Goal: Book appointment/travel/reservation

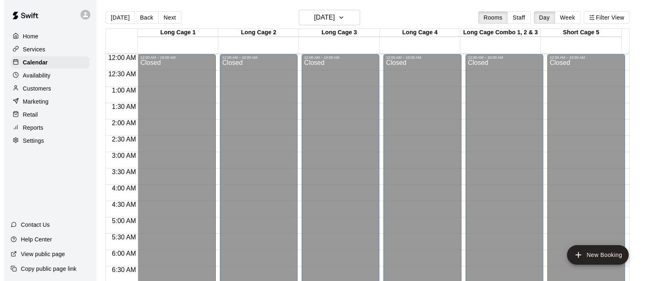
scroll to position [308, 0]
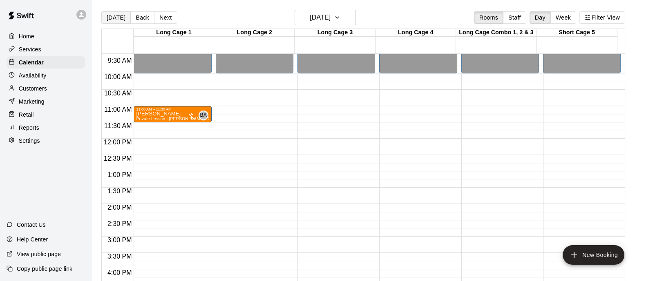
click at [114, 16] on button "[DATE]" at bounding box center [115, 17] width 29 height 12
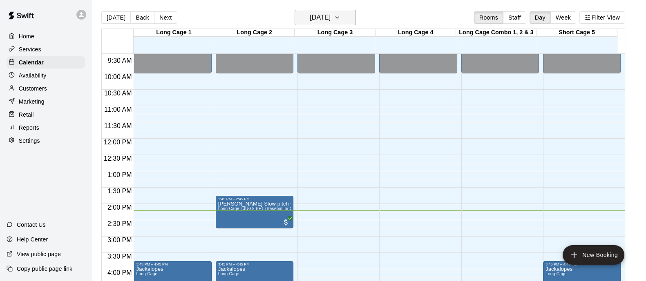
click at [319, 19] on h6 "[DATE]" at bounding box center [320, 17] width 21 height 11
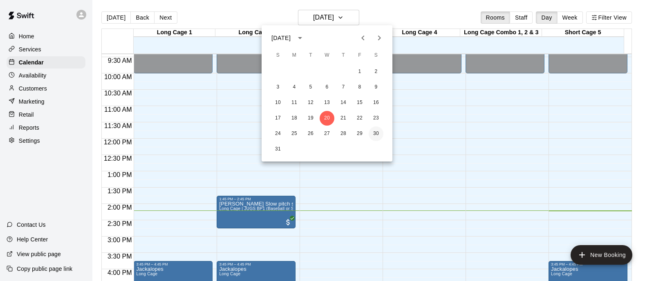
click at [375, 134] on button "30" at bounding box center [375, 134] width 15 height 15
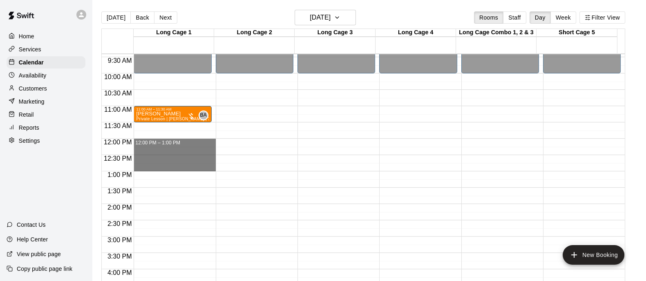
drag, startPoint x: 183, startPoint y: 140, endPoint x: 186, endPoint y: 167, distance: 27.1
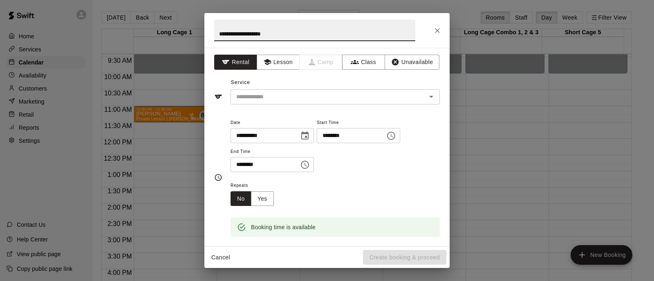
click at [254, 36] on input "**********" at bounding box center [314, 31] width 201 height 22
type input "**********"
click at [278, 51] on div "**********" at bounding box center [326, 147] width 245 height 199
click at [276, 59] on button "Lesson" at bounding box center [278, 62] width 43 height 15
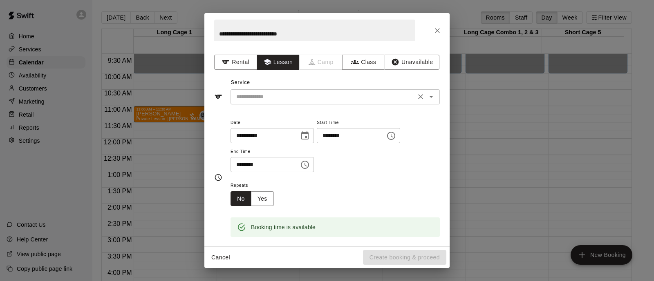
click at [277, 92] on input "text" at bounding box center [323, 97] width 180 height 10
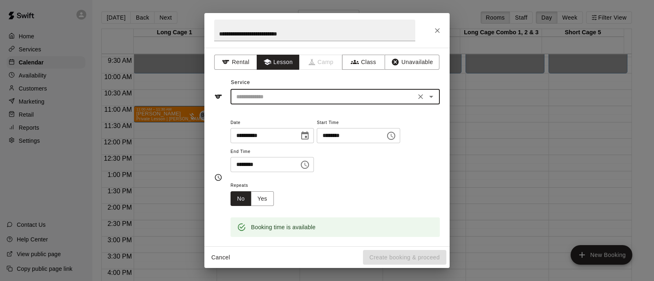
click at [288, 94] on input "text" at bounding box center [323, 97] width 180 height 10
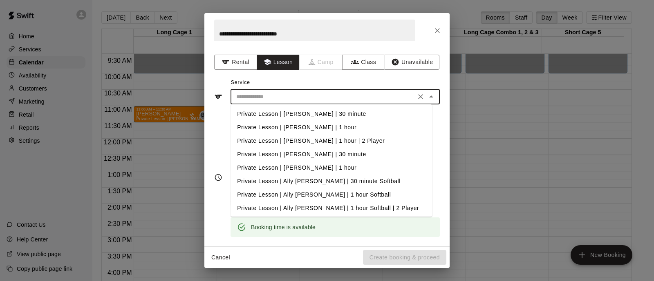
click at [287, 113] on li "Private Lesson | [PERSON_NAME] | 30 minute" at bounding box center [330, 113] width 201 height 13
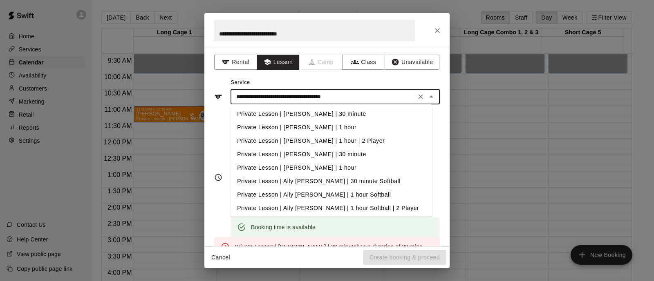
click at [288, 98] on input "**********" at bounding box center [323, 97] width 180 height 10
click at [291, 125] on li "Private Lesson | [PERSON_NAME] | 1 hour" at bounding box center [330, 127] width 201 height 13
type input "**********"
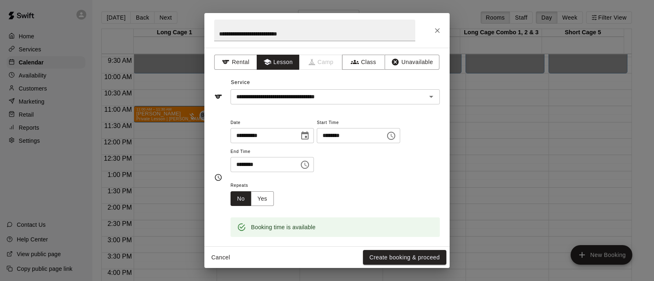
click at [425, 172] on div "**********" at bounding box center [334, 149] width 209 height 63
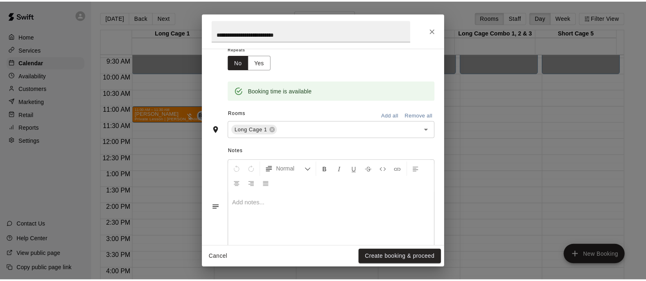
scroll to position [153, 0]
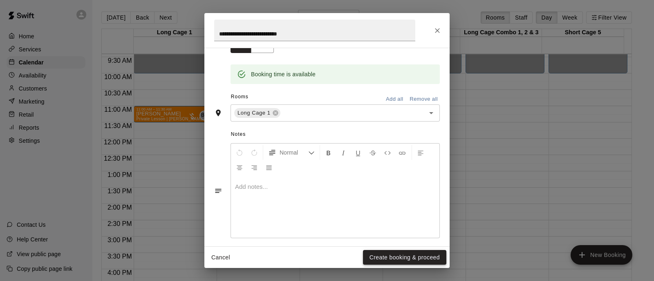
click at [397, 255] on button "Create booking & proceed" at bounding box center [404, 257] width 83 height 15
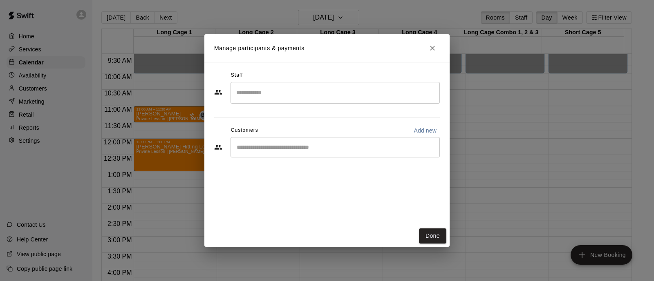
click at [329, 149] on input "Start typing to search customers..." at bounding box center [335, 147] width 202 height 8
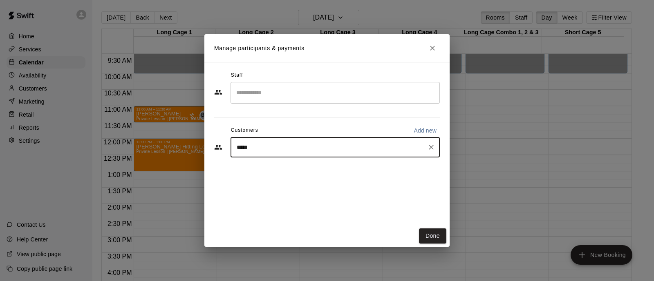
type input "****"
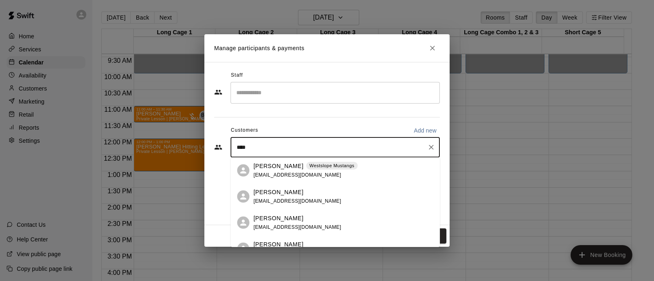
click at [315, 189] on div "[PERSON_NAME] [EMAIL_ADDRESS][DOMAIN_NAME]" at bounding box center [343, 197] width 180 height 18
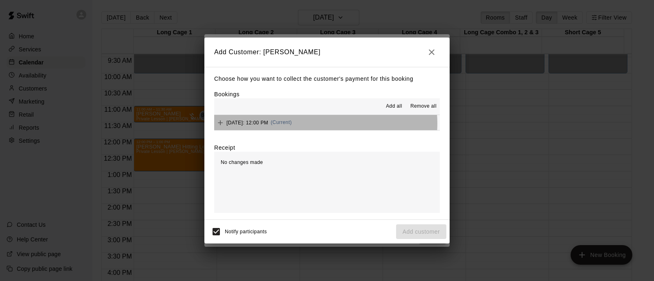
click at [325, 124] on button "[DATE]: 12:00 PM (Current)" at bounding box center [326, 122] width 225 height 15
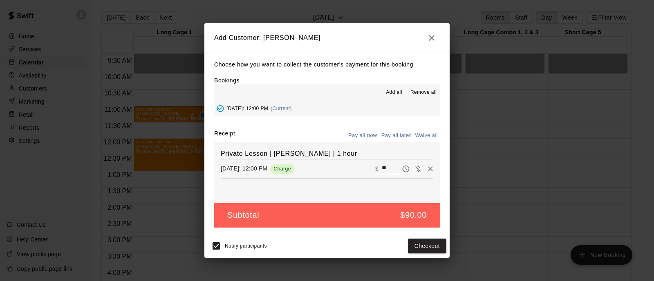
click at [400, 136] on button "Pay all later" at bounding box center [396, 135] width 34 height 13
click at [421, 246] on button "Add customer" at bounding box center [421, 246] width 50 height 15
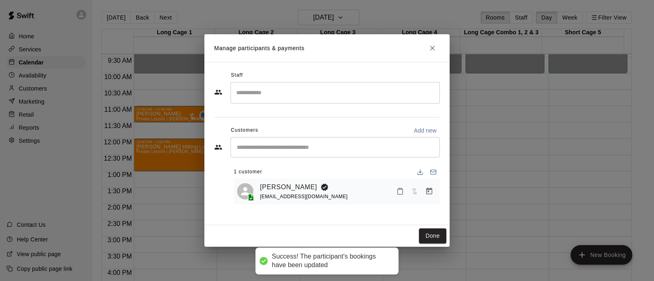
click at [317, 83] on div "​" at bounding box center [334, 93] width 209 height 22
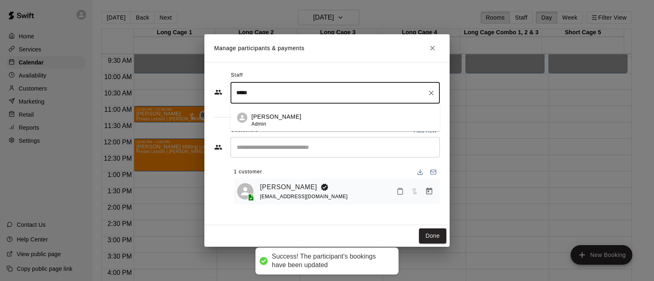
click at [307, 118] on div "[PERSON_NAME] Admin" at bounding box center [342, 121] width 182 height 16
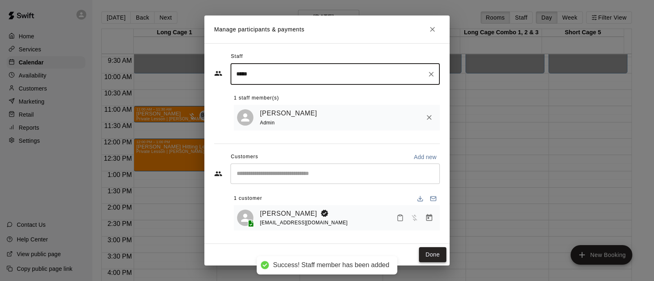
type input "*****"
click at [431, 253] on button "Done" at bounding box center [432, 255] width 27 height 15
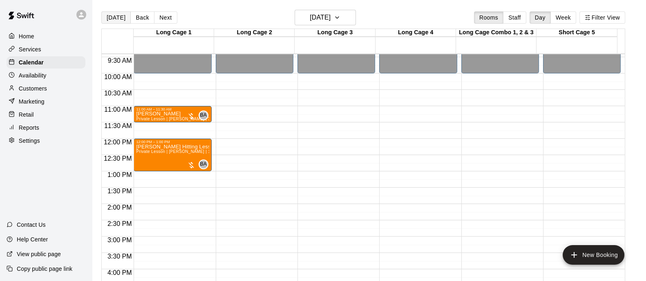
click at [119, 18] on button "[DATE]" at bounding box center [115, 17] width 29 height 12
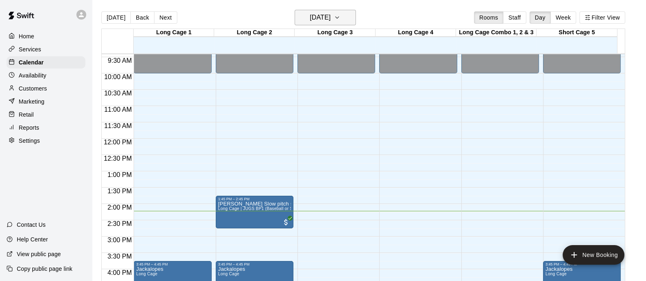
click at [340, 20] on icon "button" at bounding box center [337, 18] width 7 height 10
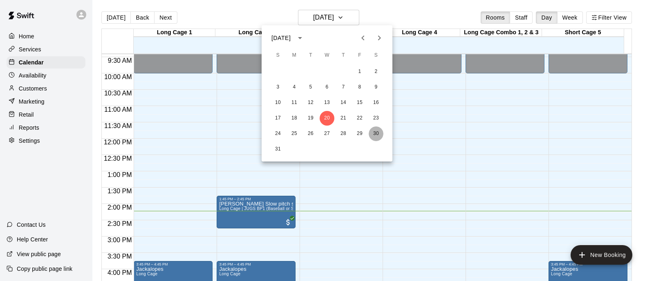
click at [372, 134] on button "30" at bounding box center [375, 134] width 15 height 15
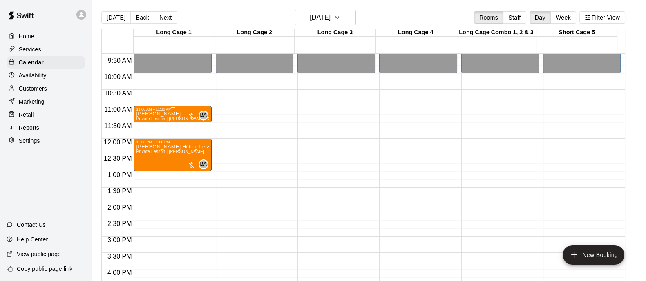
click at [162, 117] on span "Private Lesson | [PERSON_NAME] | 30 minute" at bounding box center [181, 119] width 91 height 4
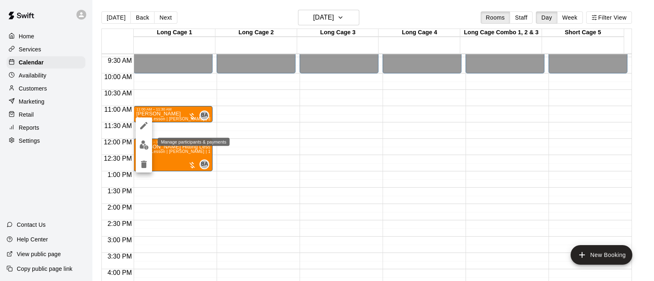
click at [143, 145] on img "edit" at bounding box center [143, 145] width 9 height 9
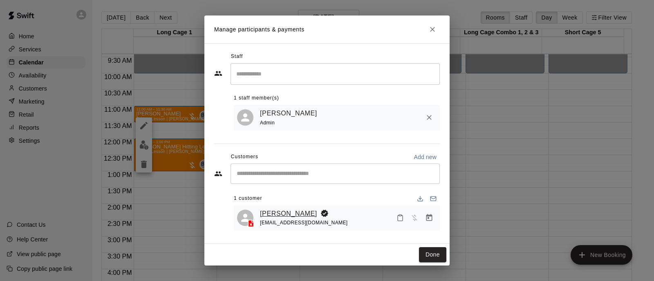
click at [286, 214] on link "[PERSON_NAME]" at bounding box center [288, 214] width 57 height 11
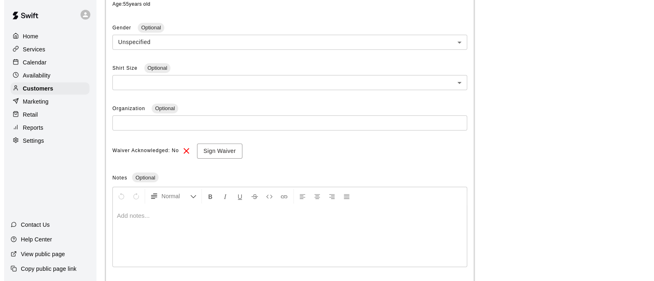
scroll to position [273, 0]
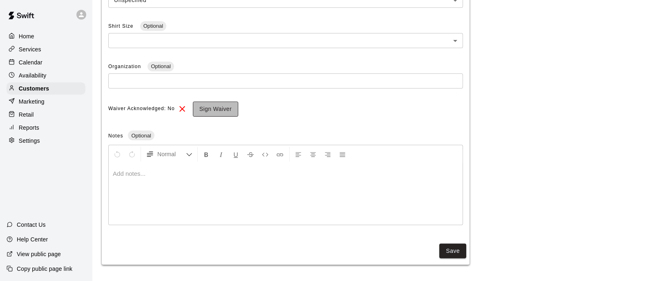
click at [211, 108] on button "Sign Waiver" at bounding box center [215, 109] width 45 height 15
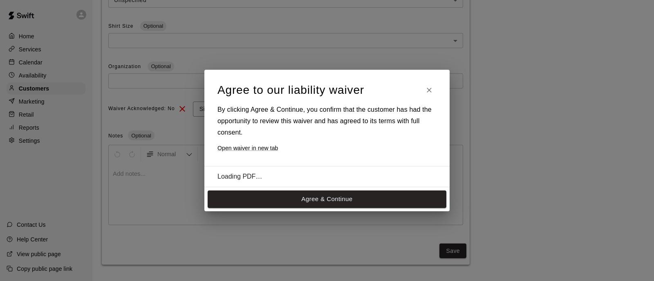
click at [308, 211] on div "Agree & Continue" at bounding box center [326, 199] width 245 height 24
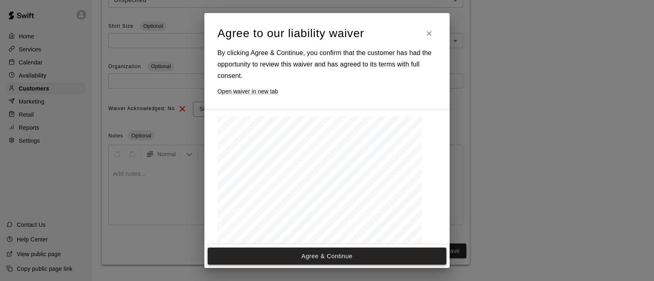
click at [329, 256] on button "Agree & Continue" at bounding box center [326, 256] width 239 height 17
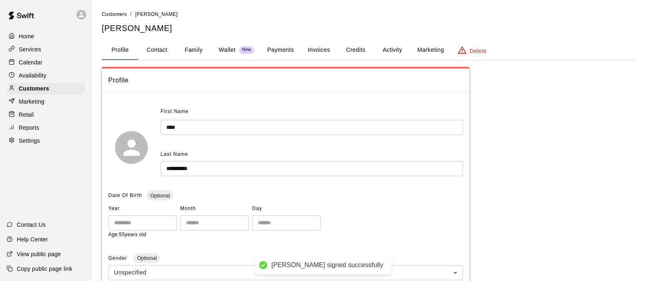
scroll to position [0, 0]
click at [185, 48] on button "Family" at bounding box center [193, 50] width 37 height 20
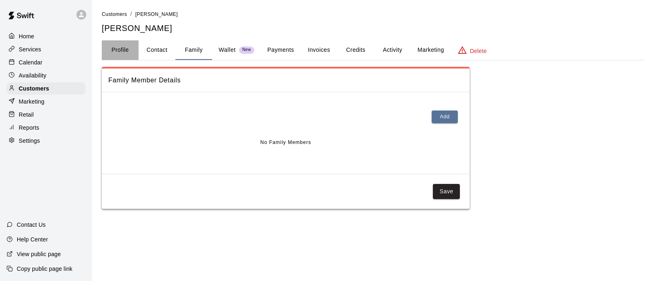
click at [109, 46] on button "Profile" at bounding box center [120, 50] width 37 height 20
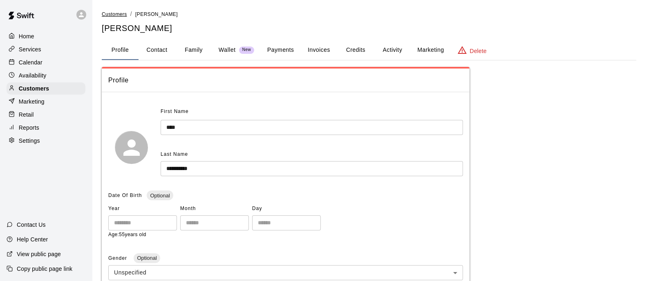
click at [112, 13] on span "Customers" at bounding box center [114, 14] width 25 height 6
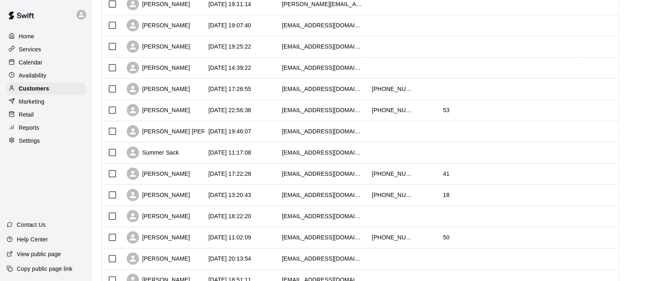
scroll to position [255, 0]
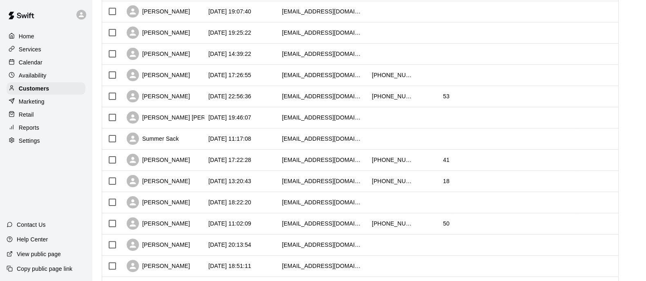
click at [47, 58] on div "Calendar" at bounding box center [46, 62] width 79 height 12
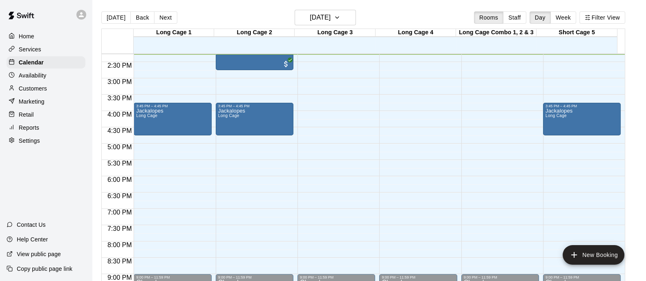
scroll to position [415, 0]
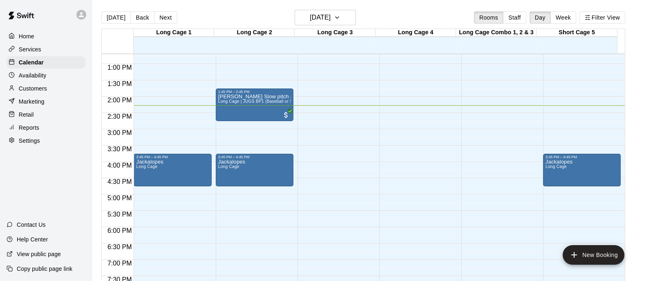
click at [170, 15] on button "Next" at bounding box center [165, 17] width 23 height 12
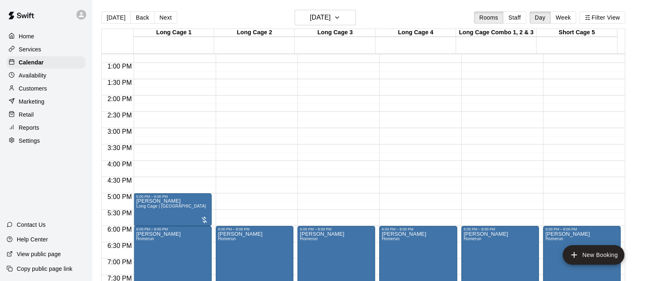
scroll to position [394, 0]
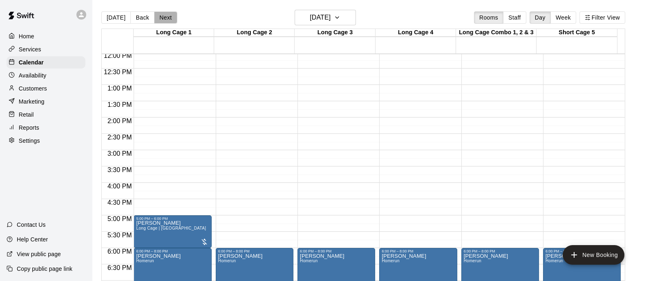
click at [164, 18] on button "Next" at bounding box center [165, 17] width 23 height 12
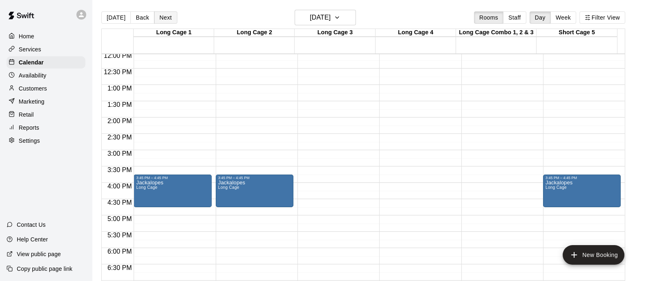
click at [163, 18] on button "Next" at bounding box center [165, 17] width 23 height 12
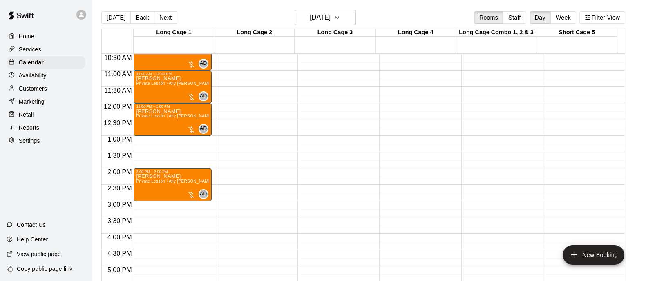
scroll to position [292, 0]
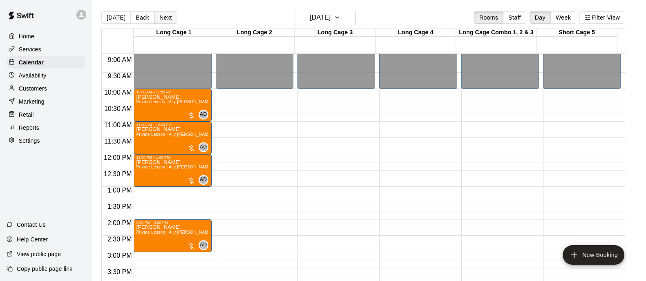
click at [169, 18] on button "Next" at bounding box center [165, 17] width 23 height 12
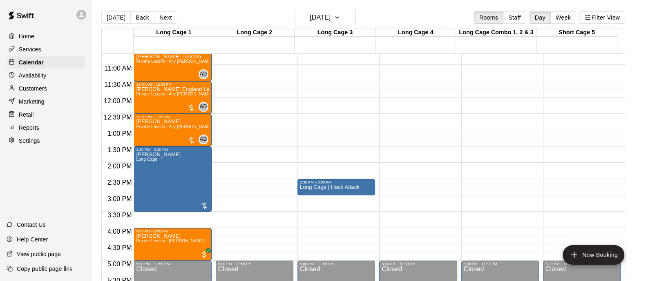
scroll to position [394, 0]
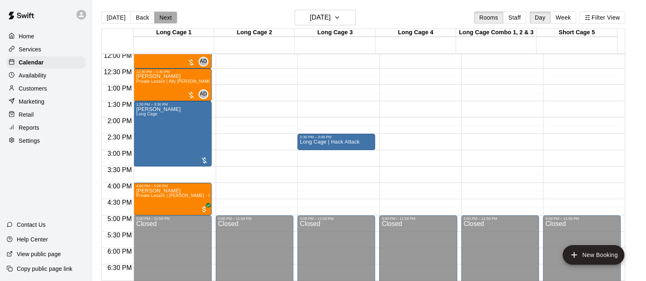
click at [167, 23] on button "Next" at bounding box center [165, 17] width 23 height 12
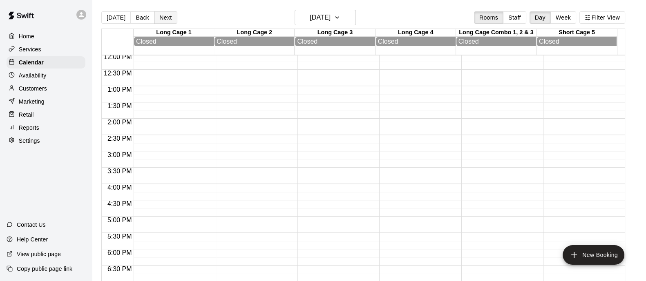
click at [165, 17] on button "Next" at bounding box center [165, 17] width 23 height 12
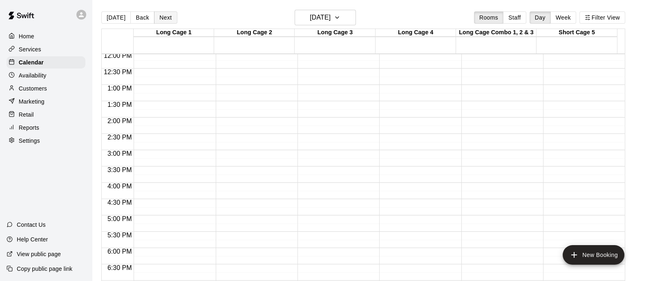
click at [165, 17] on button "Next" at bounding box center [165, 17] width 23 height 12
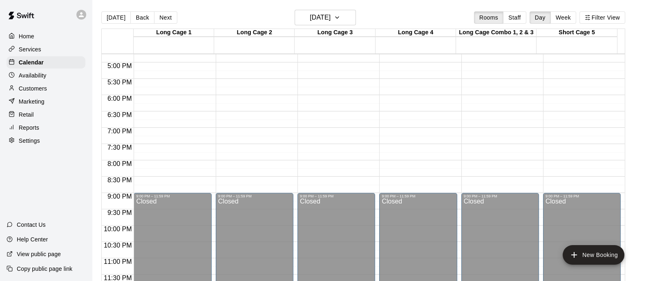
scroll to position [343, 0]
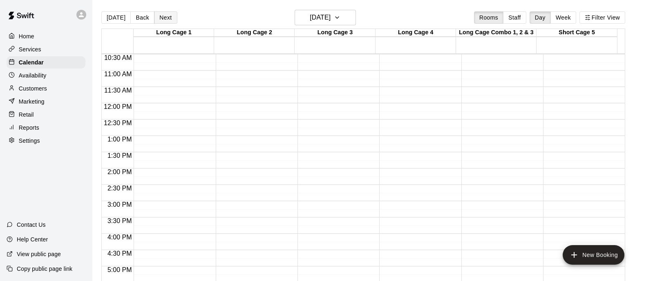
click at [167, 11] on div "[DATE] Back [DATE][DATE] Rooms Staff Day Week Filter View" at bounding box center [363, 19] width 524 height 19
drag, startPoint x: 167, startPoint y: 17, endPoint x: 170, endPoint y: 20, distance: 4.7
click at [167, 17] on button "Next" at bounding box center [165, 17] width 23 height 12
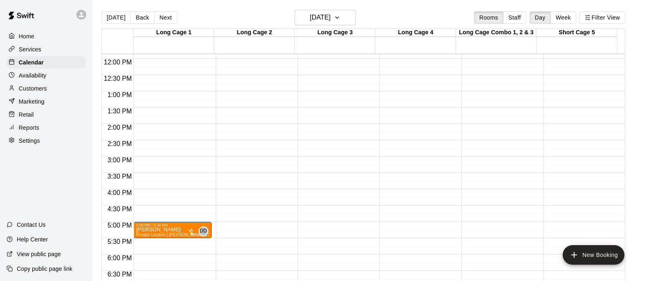
scroll to position [445, 0]
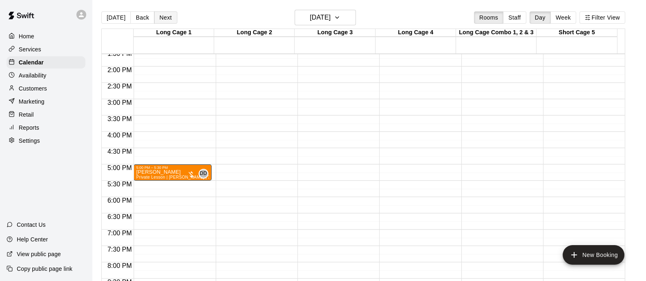
click at [163, 22] on button "Next" at bounding box center [165, 17] width 23 height 12
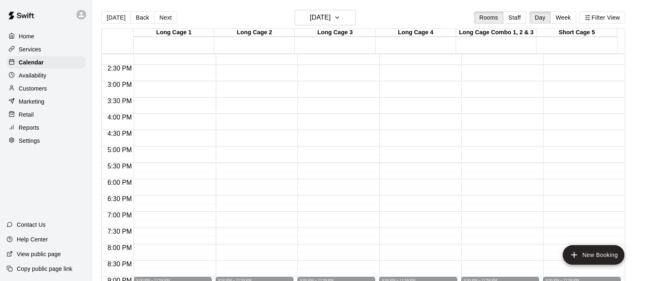
scroll to position [394, 0]
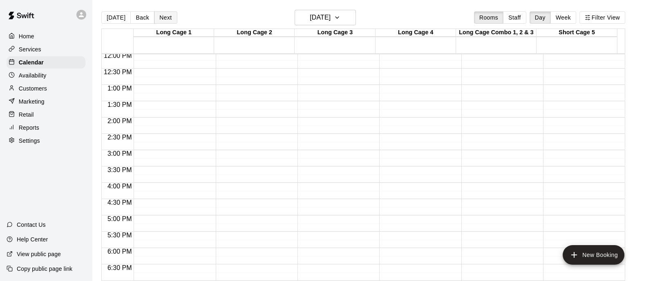
click at [163, 19] on button "Next" at bounding box center [165, 17] width 23 height 12
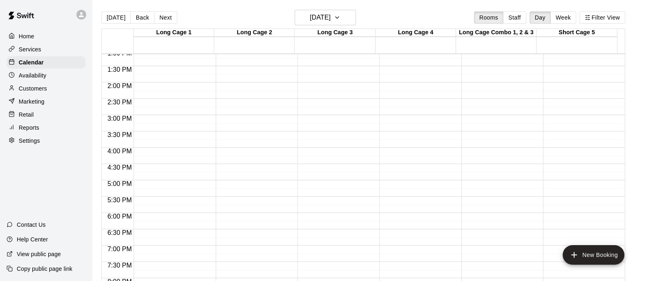
scroll to position [496, 0]
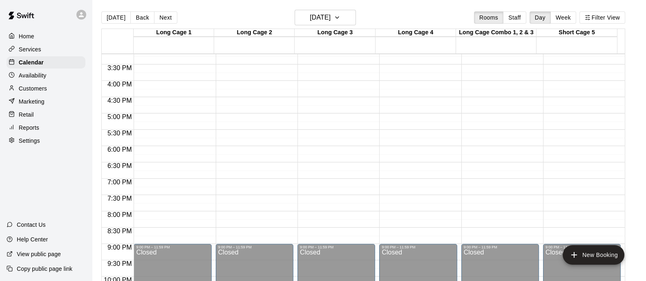
click at [167, 20] on button "Next" at bounding box center [165, 17] width 23 height 12
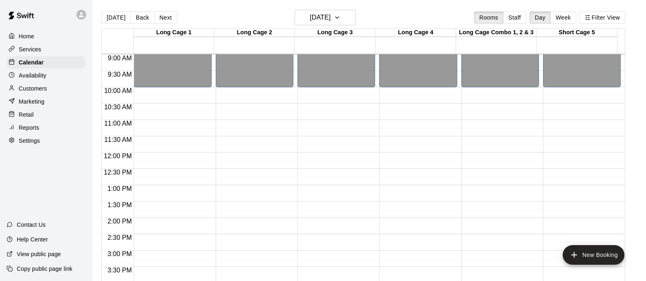
scroll to position [292, 0]
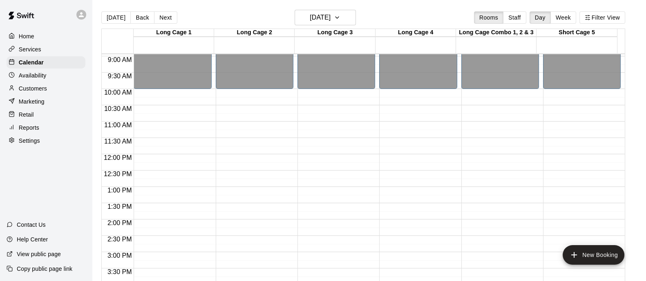
click at [165, 15] on button "Next" at bounding box center [165, 17] width 23 height 12
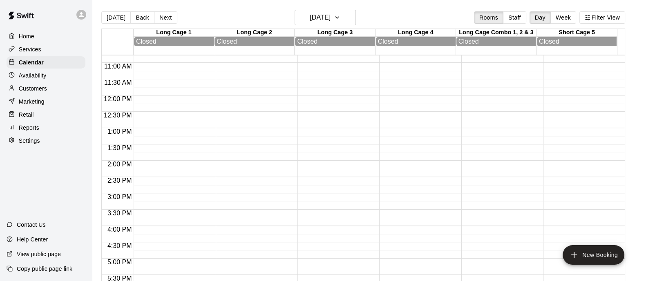
scroll to position [394, 0]
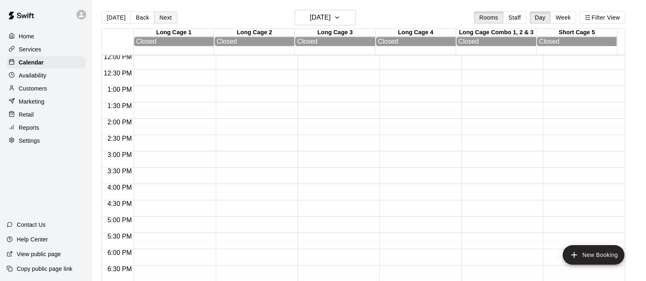
click at [168, 22] on button "Next" at bounding box center [165, 17] width 23 height 12
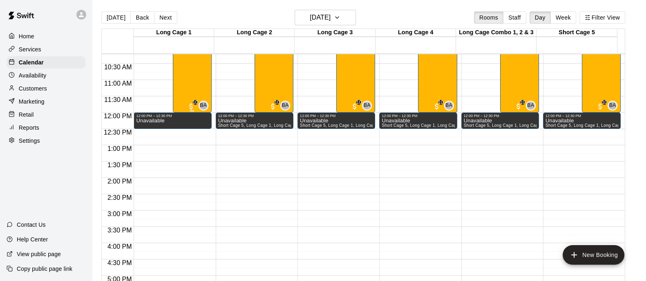
scroll to position [292, 0]
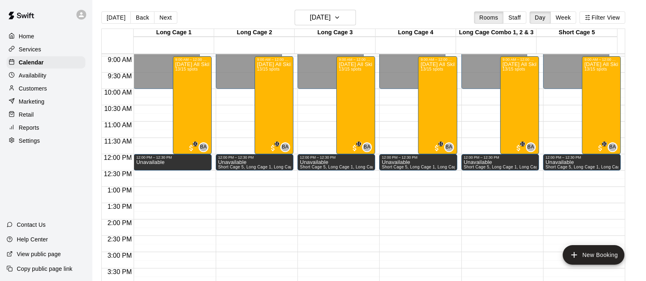
drag, startPoint x: 167, startPoint y: 19, endPoint x: 179, endPoint y: 42, distance: 25.2
click at [167, 19] on button "Next" at bounding box center [165, 17] width 23 height 12
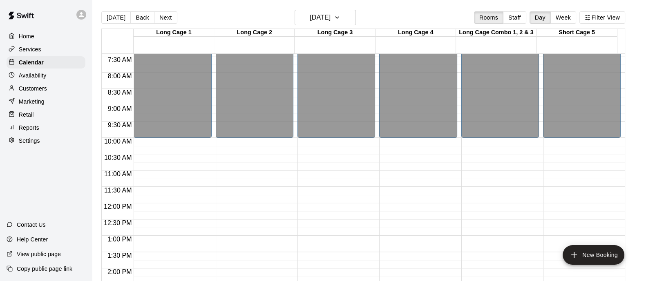
scroll to position [241, 0]
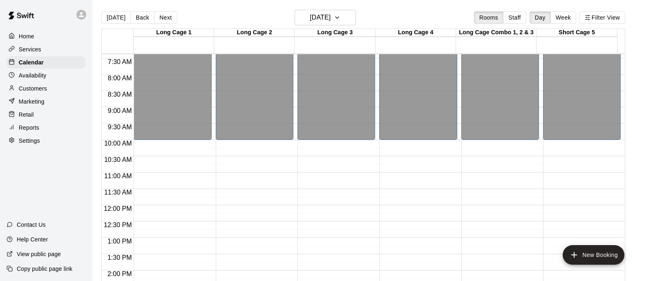
click at [175, 27] on div "[DATE] Back [DATE][DATE] Rooms Staff Day Week Filter View" at bounding box center [363, 19] width 524 height 19
click at [162, 14] on button "Next" at bounding box center [165, 17] width 23 height 12
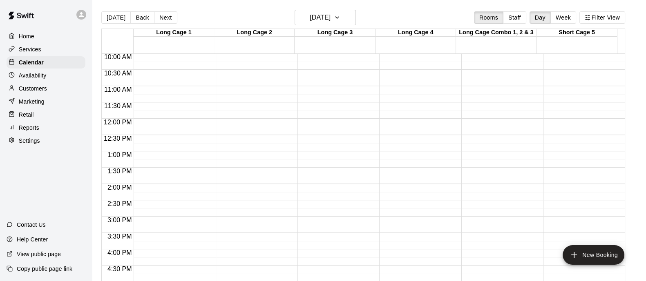
scroll to position [343, 0]
click at [114, 20] on button "[DATE]" at bounding box center [115, 17] width 29 height 12
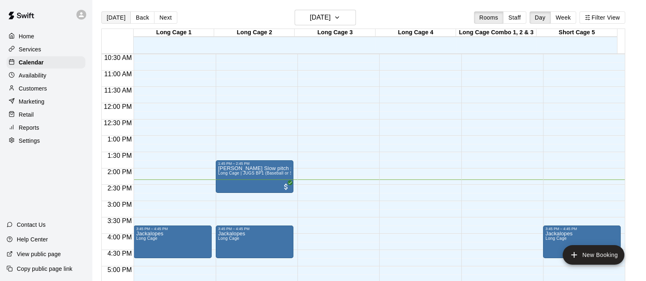
click at [120, 21] on button "[DATE]" at bounding box center [115, 17] width 29 height 12
click at [41, 104] on p "Marketing" at bounding box center [32, 102] width 26 height 8
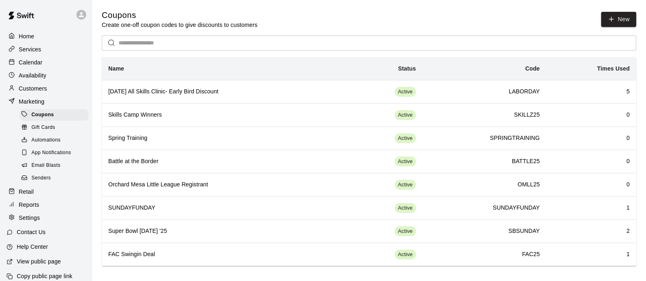
click at [39, 58] on div "Home Services Calendar Availability Customers Marketing Coupons Gift Cards Auto…" at bounding box center [46, 127] width 92 height 196
drag, startPoint x: 38, startPoint y: 50, endPoint x: 40, endPoint y: 56, distance: 6.3
click at [38, 50] on p "Services" at bounding box center [30, 49] width 22 height 8
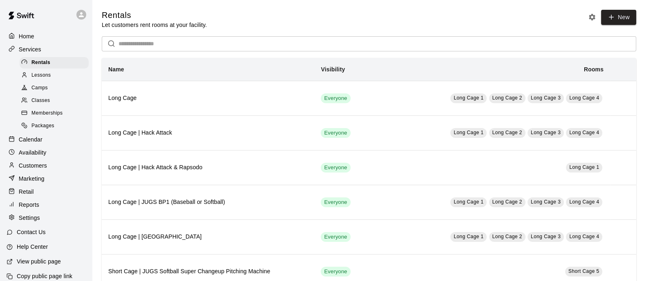
click at [56, 114] on span "Memberships" at bounding box center [46, 113] width 31 height 8
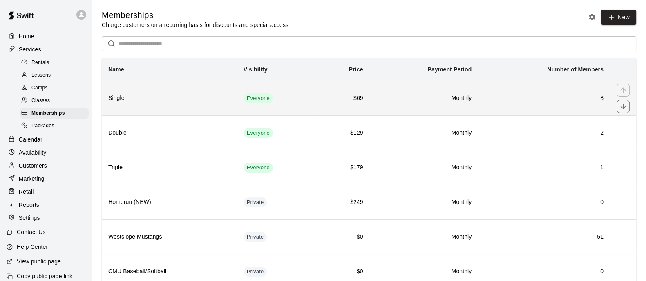
click at [517, 99] on h6 "8" at bounding box center [543, 98] width 119 height 9
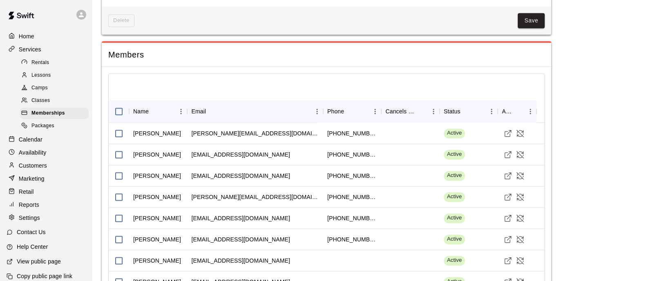
scroll to position [1418, 0]
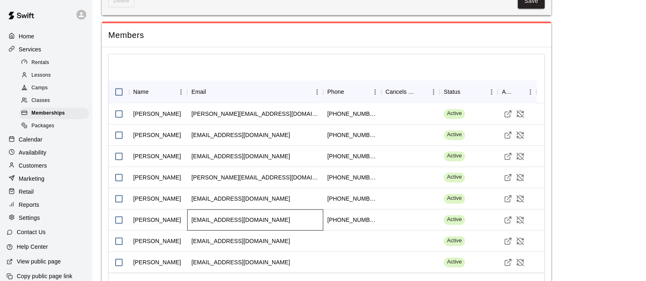
click at [304, 210] on div "[EMAIL_ADDRESS][DOMAIN_NAME]" at bounding box center [255, 220] width 136 height 21
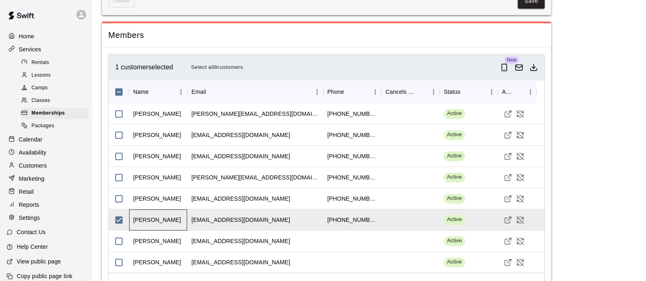
click at [150, 216] on div "[PERSON_NAME]" at bounding box center [157, 220] width 48 height 8
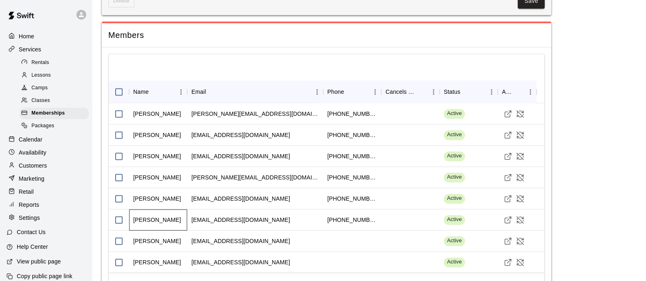
click at [149, 216] on div "[PERSON_NAME]" at bounding box center [157, 220] width 48 height 8
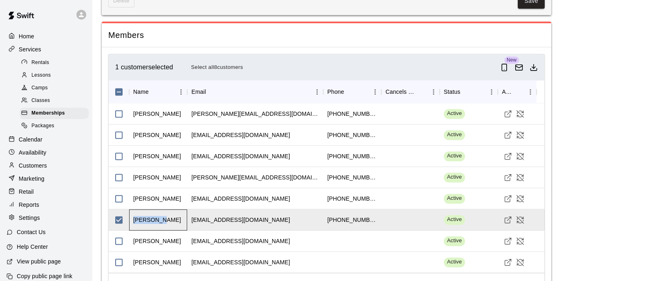
click at [149, 216] on div "[PERSON_NAME]" at bounding box center [157, 220] width 48 height 8
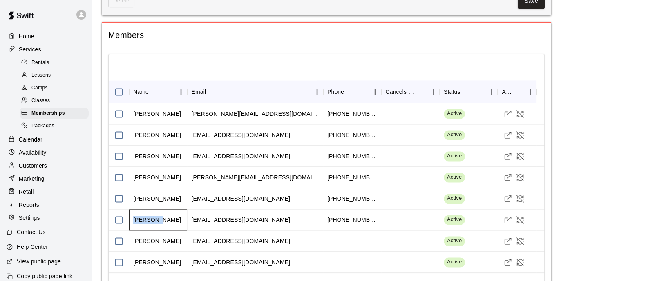
click at [147, 216] on div "[PERSON_NAME]" at bounding box center [157, 220] width 48 height 8
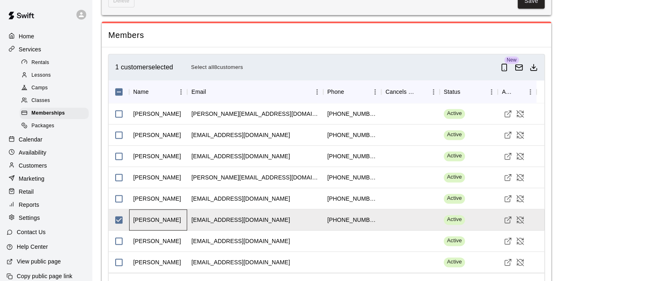
click at [155, 216] on div "[PERSON_NAME]" at bounding box center [157, 220] width 48 height 8
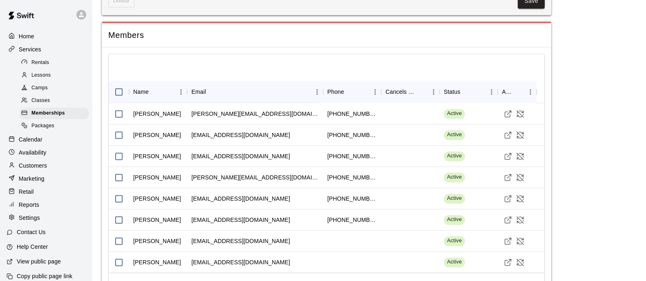
click at [49, 169] on div "Customers" at bounding box center [46, 166] width 79 height 12
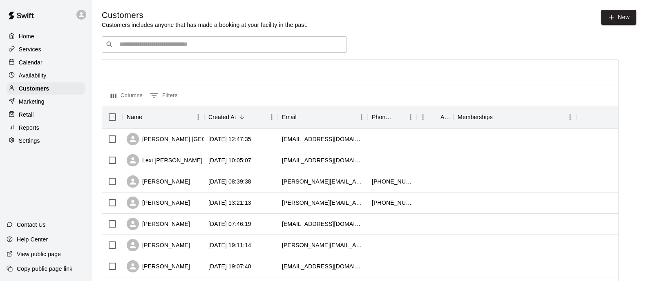
drag, startPoint x: 159, startPoint y: 61, endPoint x: 158, endPoint y: 56, distance: 5.4
click at [159, 61] on div at bounding box center [360, 73] width 516 height 26
click at [158, 49] on input "Search customers by name or email" at bounding box center [230, 44] width 226 height 8
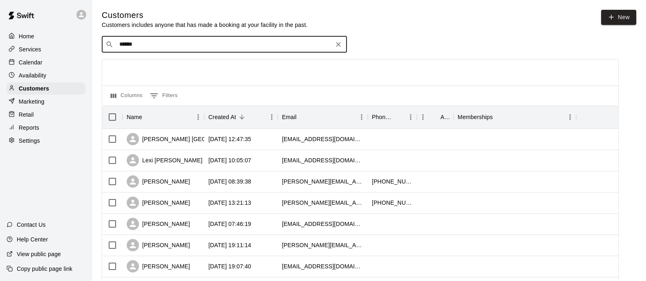
type input "******"
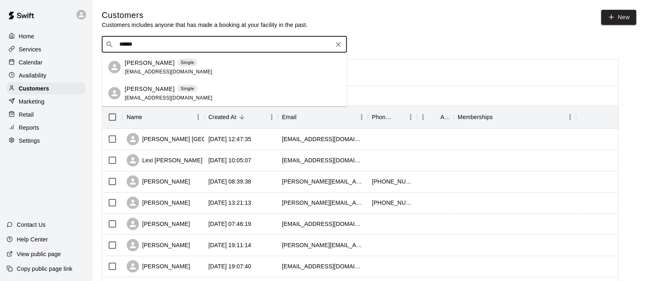
click at [156, 62] on p "[PERSON_NAME]" at bounding box center [150, 62] width 50 height 9
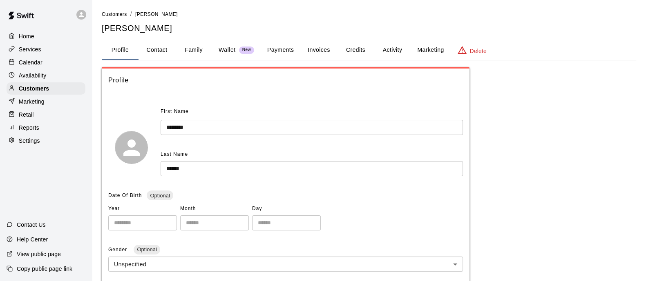
click at [386, 52] on button "Activity" at bounding box center [392, 50] width 37 height 20
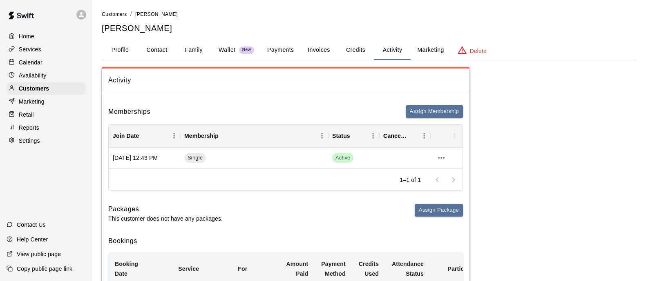
click at [364, 44] on button "Credits" at bounding box center [355, 50] width 37 height 20
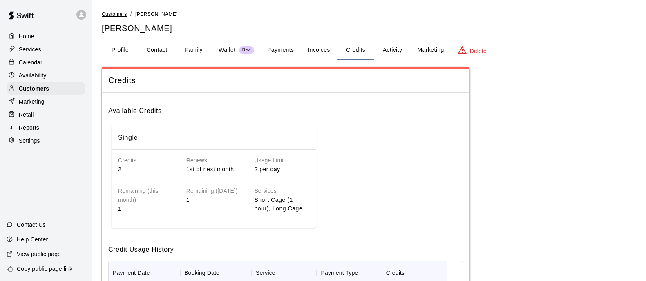
click at [114, 13] on span "Customers" at bounding box center [114, 14] width 25 height 6
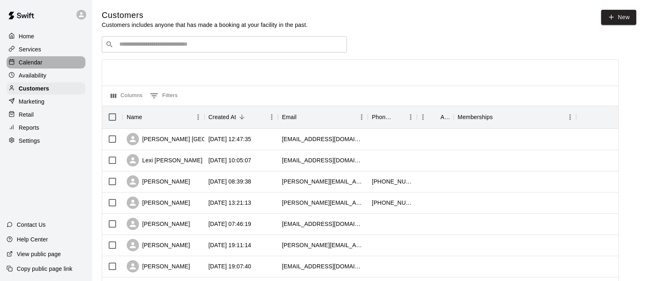
click at [48, 65] on div "Calendar" at bounding box center [46, 62] width 79 height 12
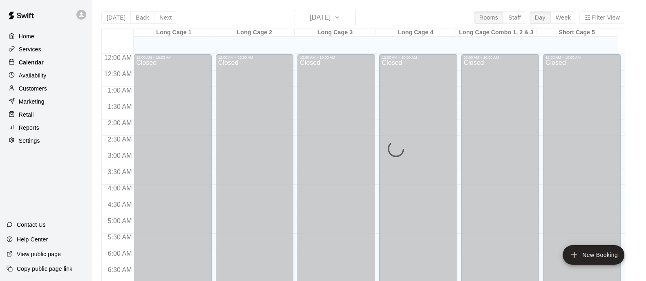
scroll to position [469, 0]
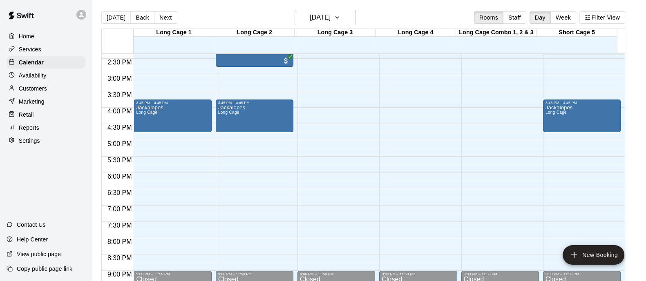
click at [49, 50] on div "Services" at bounding box center [46, 49] width 79 height 12
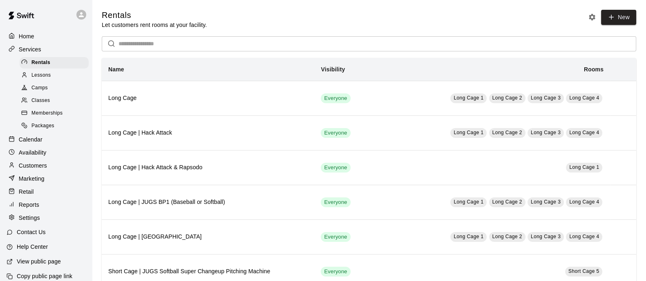
click at [58, 112] on link "Memberships" at bounding box center [56, 113] width 72 height 13
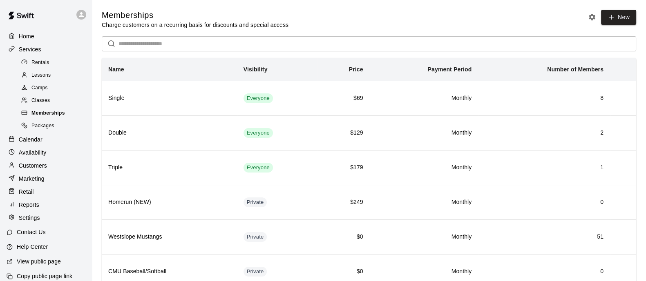
click at [66, 118] on div "Memberships" at bounding box center [54, 113] width 69 height 11
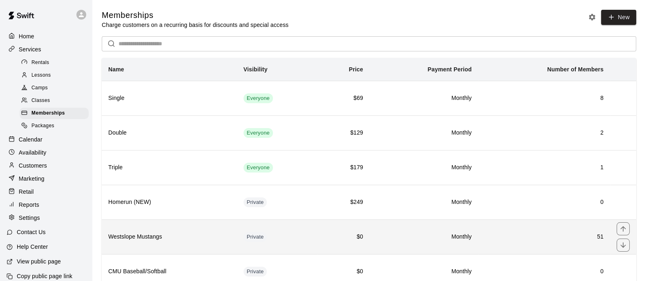
click at [519, 228] on td "51" at bounding box center [544, 237] width 132 height 35
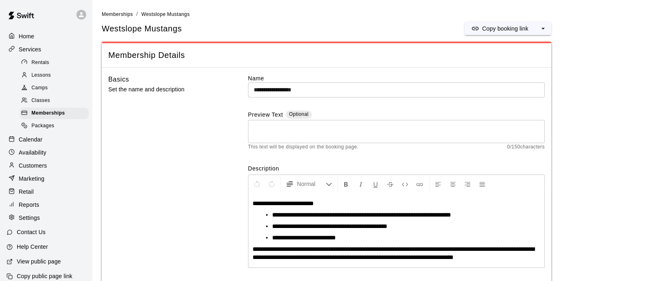
click at [129, 17] on li "Memberships" at bounding box center [117, 14] width 31 height 9
click at [129, 11] on span "Memberships" at bounding box center [117, 14] width 31 height 6
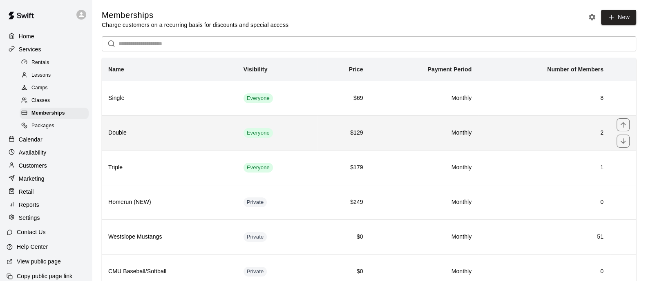
click at [388, 138] on td "Monthly" at bounding box center [424, 133] width 109 height 35
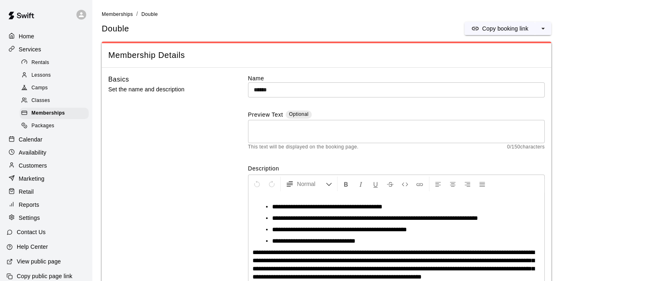
click at [114, 10] on li "Memberships" at bounding box center [117, 14] width 31 height 9
click at [114, 13] on span "Memberships" at bounding box center [117, 14] width 31 height 6
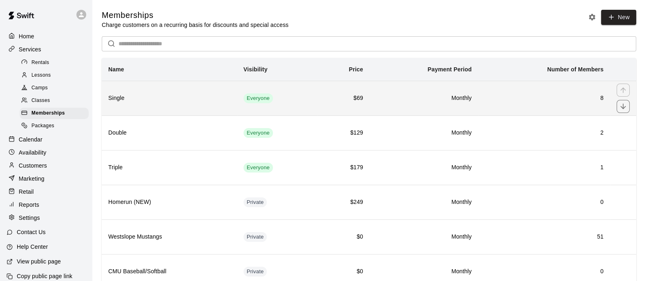
click at [331, 97] on h6 "$69" at bounding box center [343, 98] width 39 height 9
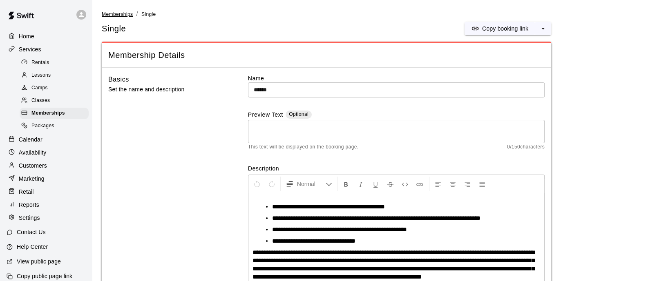
click at [116, 14] on span "Memberships" at bounding box center [117, 14] width 31 height 6
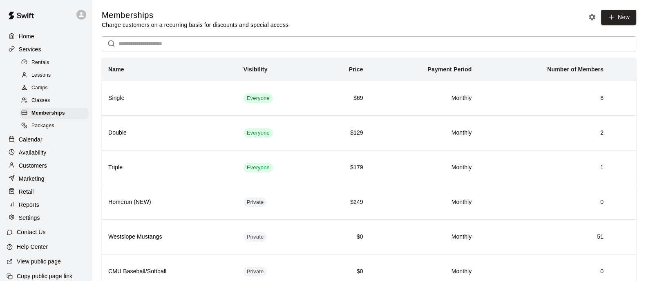
click at [49, 172] on div "Customers" at bounding box center [46, 166] width 79 height 12
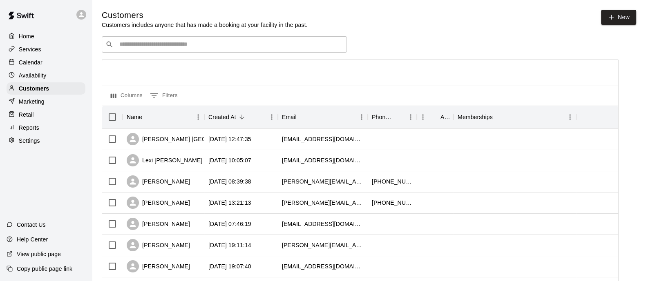
click at [211, 50] on div "​ ​" at bounding box center [224, 44] width 245 height 16
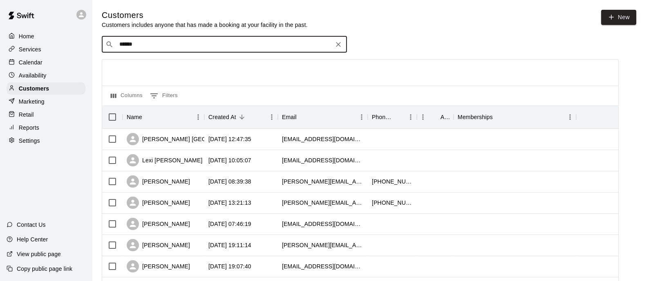
type input "*******"
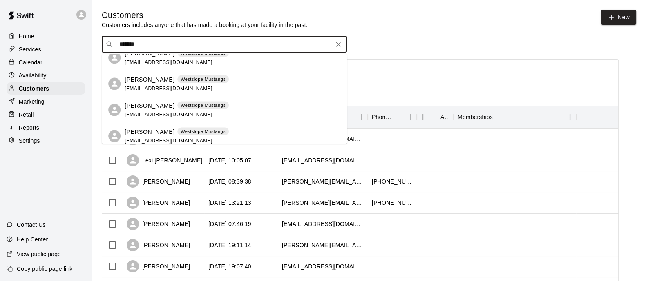
scroll to position [14, 0]
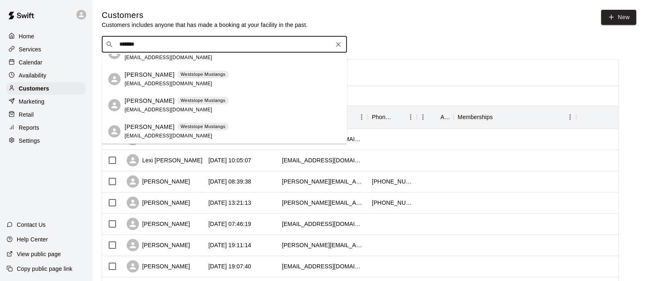
click at [225, 80] on div "[PERSON_NAME] Westslope Mustangs [EMAIL_ADDRESS][DOMAIN_NAME]" at bounding box center [233, 79] width 216 height 18
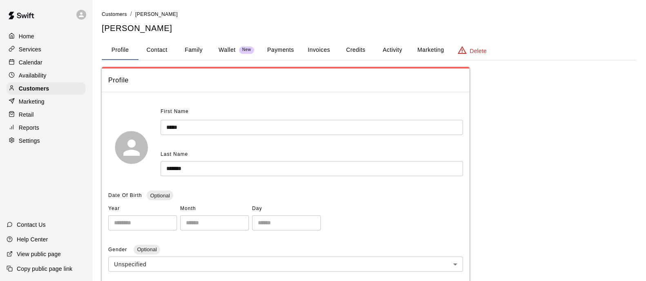
click at [398, 50] on button "Activity" at bounding box center [392, 50] width 37 height 20
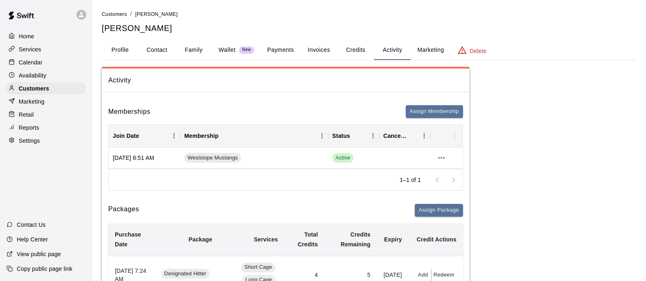
click at [115, 11] on link "Customers" at bounding box center [114, 14] width 25 height 7
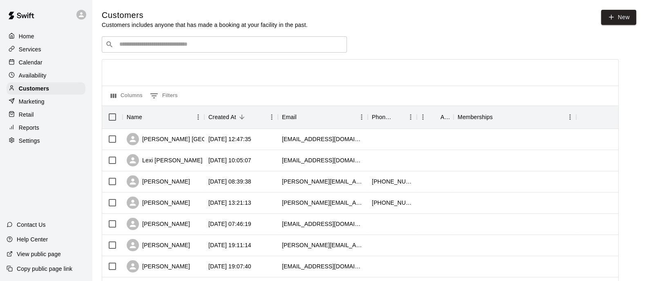
click at [43, 65] on div "Calendar" at bounding box center [46, 62] width 79 height 12
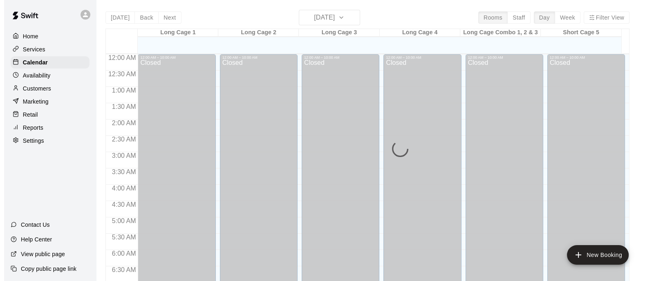
scroll to position [472, 0]
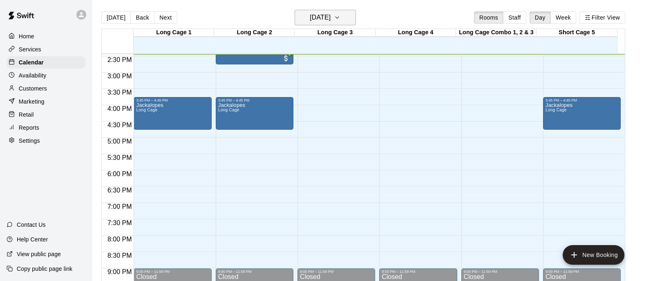
click at [330, 14] on h6 "[DATE]" at bounding box center [320, 17] width 21 height 11
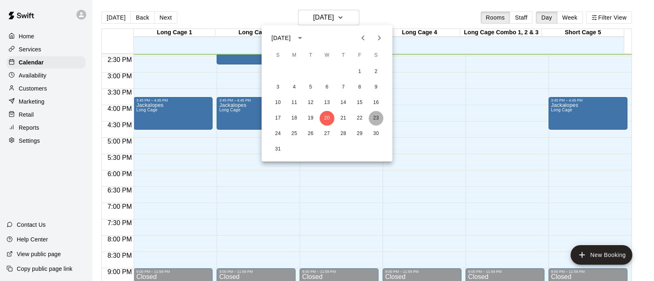
click at [375, 119] on button "23" at bounding box center [375, 118] width 15 height 15
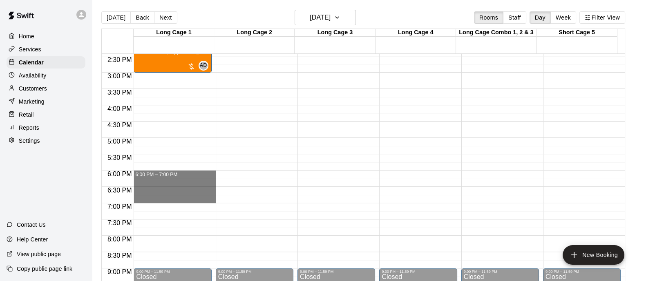
drag, startPoint x: 184, startPoint y: 173, endPoint x: 184, endPoint y: 203, distance: 29.8
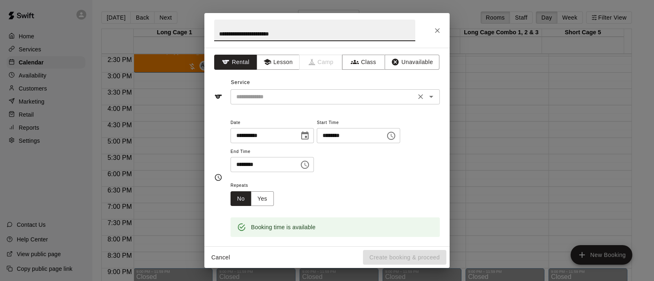
type input "**********"
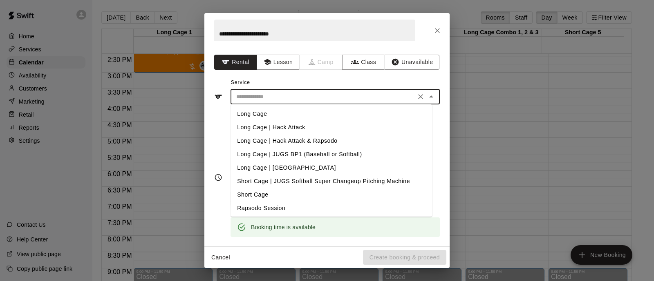
drag, startPoint x: 275, startPoint y: 93, endPoint x: 272, endPoint y: 89, distance: 5.2
click at [275, 93] on input "text" at bounding box center [323, 97] width 180 height 10
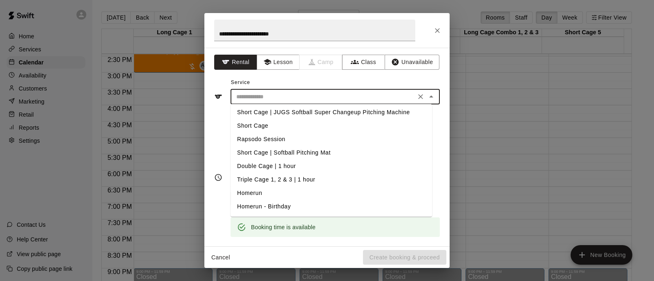
click at [324, 181] on li "Triple Cage 1, 2 & 3 | 1 hour" at bounding box center [330, 179] width 201 height 13
type input "**********"
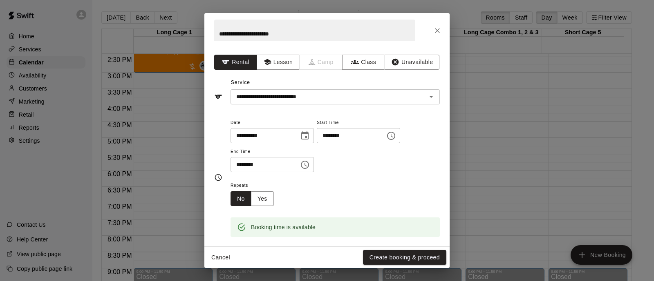
click at [320, 109] on div "**********" at bounding box center [326, 147] width 245 height 199
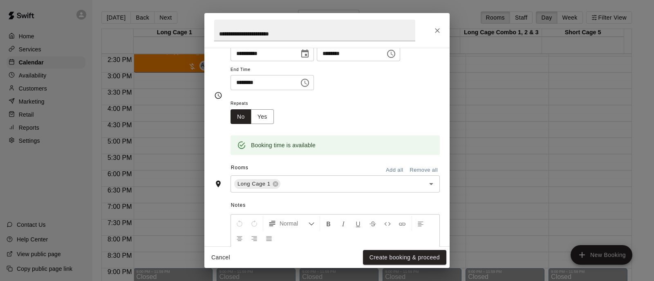
scroll to position [153, 0]
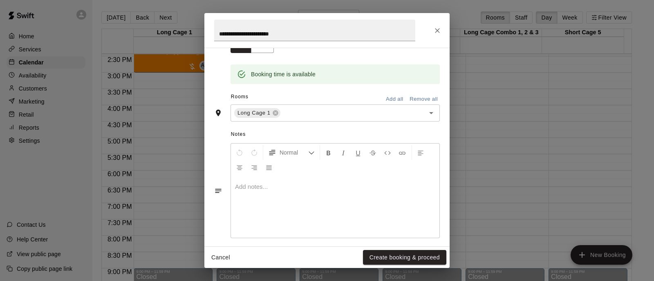
click at [295, 185] on p at bounding box center [335, 187] width 200 height 8
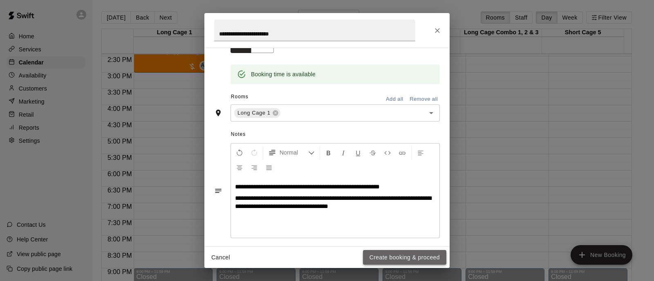
click at [421, 262] on button "Create booking & proceed" at bounding box center [404, 257] width 83 height 15
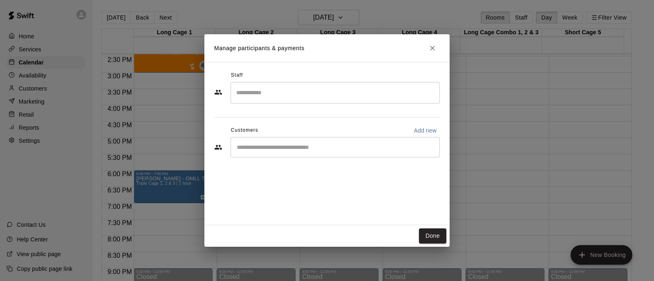
click at [421, 134] on p "Add new" at bounding box center [424, 131] width 23 height 8
select select "**"
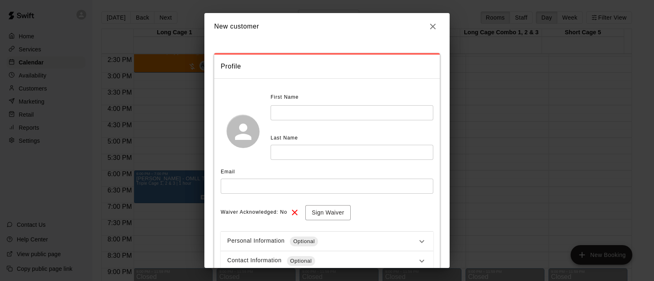
click at [349, 99] on div "First Name" at bounding box center [335, 97] width 130 height 13
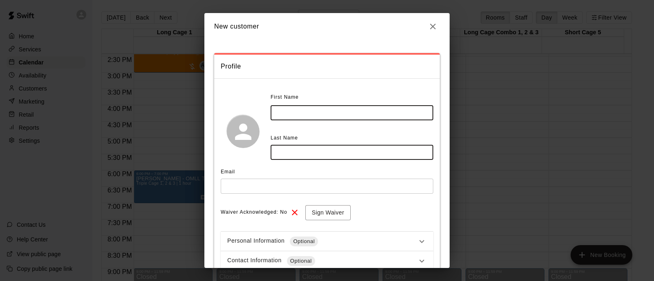
click at [345, 108] on input "text" at bounding box center [351, 112] width 163 height 15
type input "*******"
type input "****"
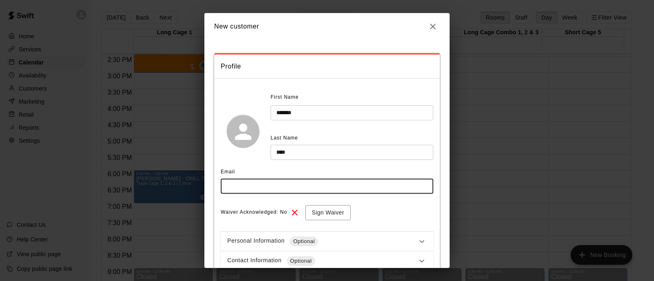
paste input "**********"
type input "**********"
click at [320, 216] on button "Sign Waiver" at bounding box center [327, 212] width 45 height 15
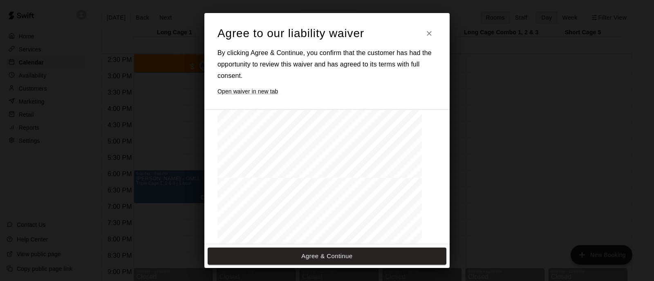
scroll to position [204, 0]
click at [325, 256] on button "Agree & Continue" at bounding box center [326, 256] width 239 height 17
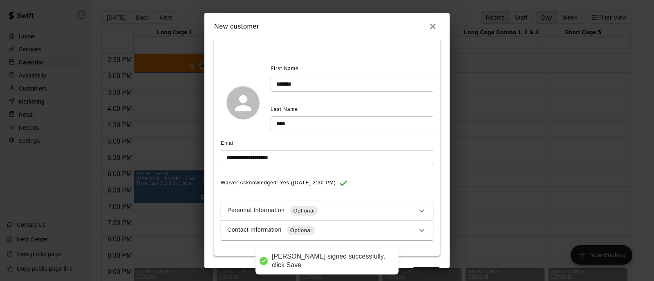
scroll to position [53, 0]
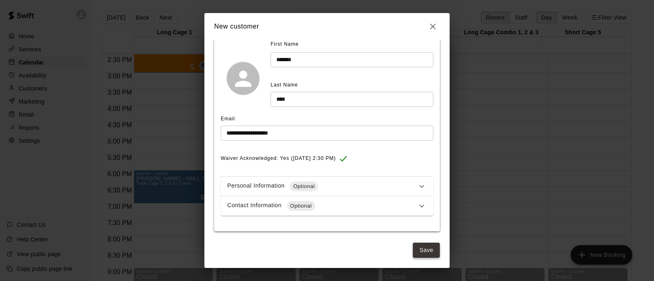
click at [419, 248] on button "Save" at bounding box center [426, 250] width 27 height 15
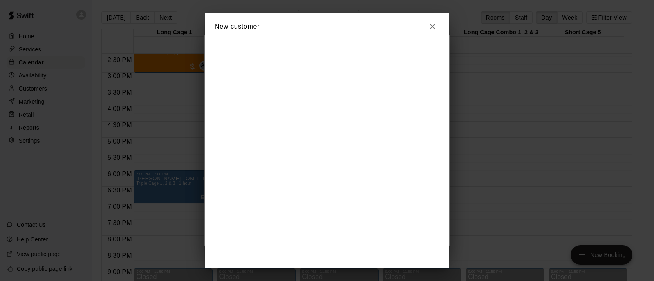
scroll to position [0, 0]
select select "**"
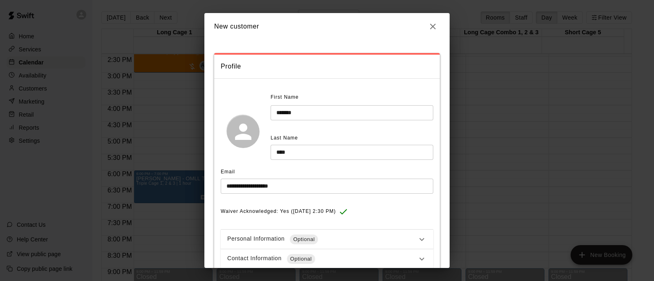
scroll to position [51, 0]
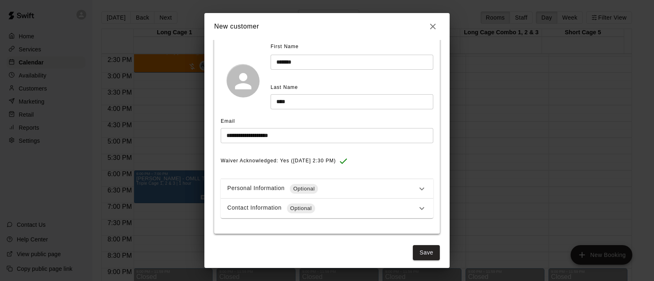
click at [431, 26] on icon "button" at bounding box center [433, 27] width 10 height 10
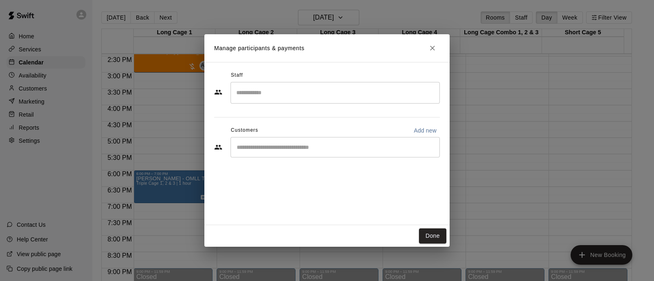
click at [346, 150] on input "Start typing to search customers..." at bounding box center [335, 147] width 202 height 8
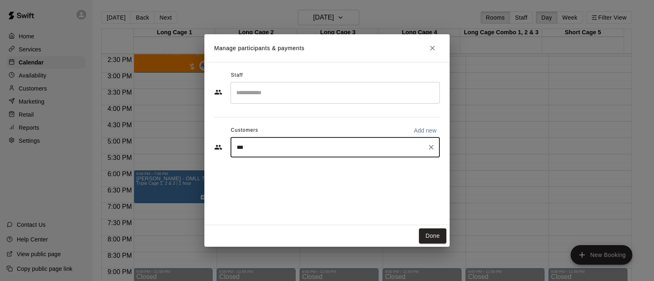
type input "****"
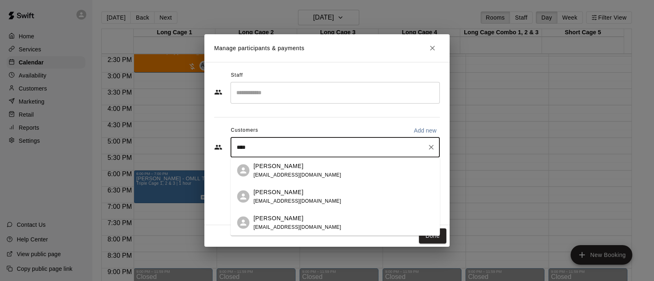
click at [299, 168] on div "[PERSON_NAME]" at bounding box center [297, 166] width 88 height 9
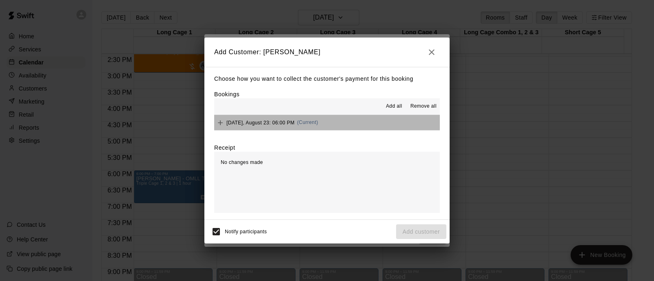
click at [338, 125] on button "[DATE], August 23: 06:00 PM (Current)" at bounding box center [326, 122] width 225 height 15
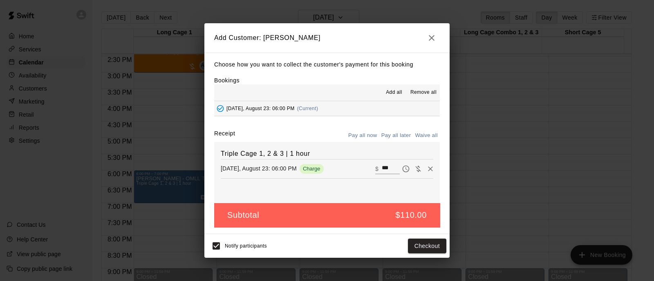
click at [398, 134] on button "Pay all later" at bounding box center [396, 135] width 34 height 13
click at [420, 243] on button "Add customer" at bounding box center [421, 246] width 50 height 15
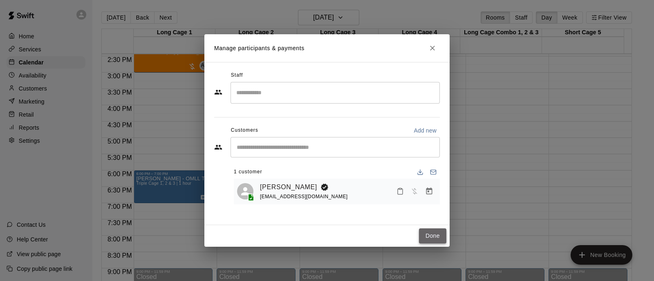
click at [428, 232] on button "Done" at bounding box center [432, 236] width 27 height 15
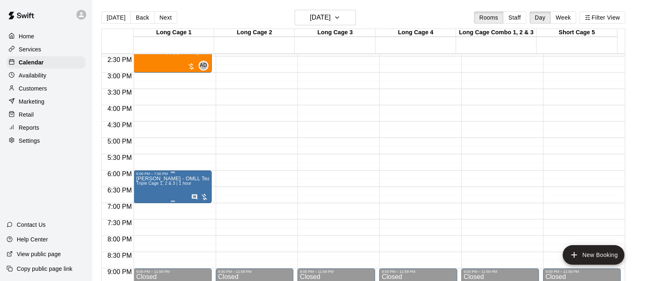
click at [190, 185] on span "Triple Cage 1, 2 & 3 | 1 hour" at bounding box center [163, 183] width 55 height 4
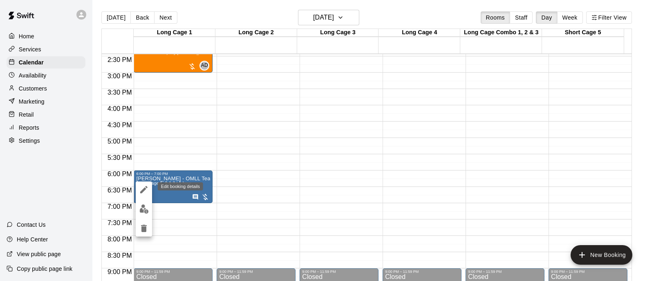
click at [143, 189] on icon "edit" at bounding box center [144, 190] width 10 height 10
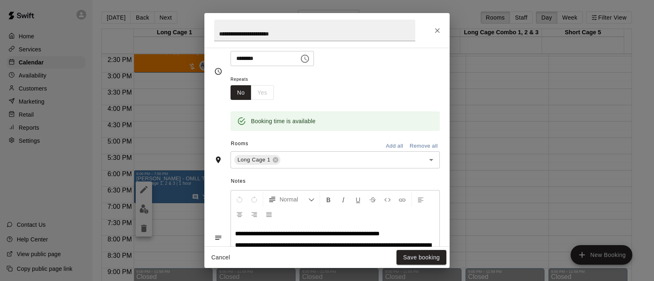
scroll to position [116, 0]
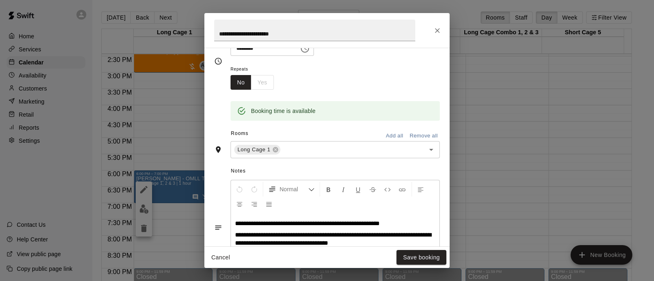
click at [388, 138] on button "Add all" at bounding box center [394, 136] width 26 height 13
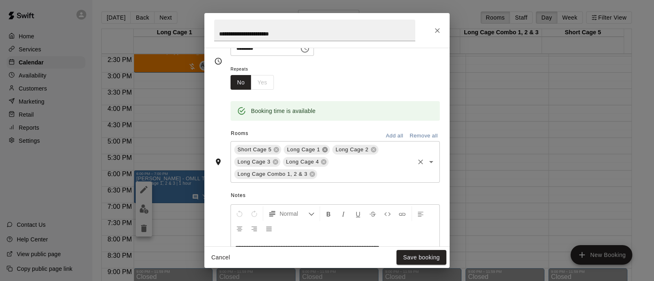
click at [324, 150] on icon at bounding box center [324, 149] width 5 height 5
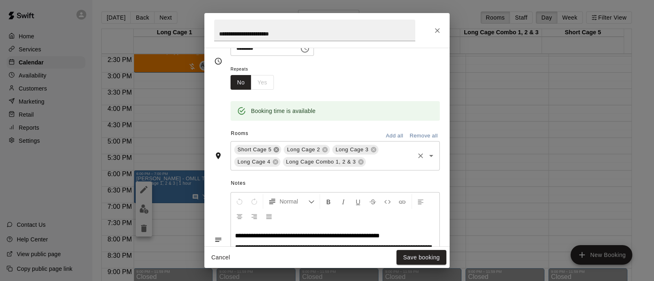
click at [276, 149] on icon at bounding box center [276, 149] width 5 height 5
click at [312, 163] on icon at bounding box center [311, 162] width 5 height 5
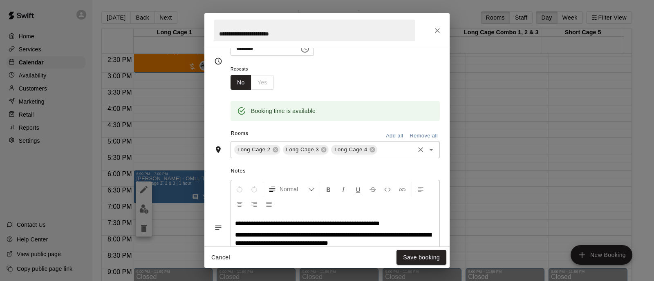
click at [421, 138] on button "Remove all" at bounding box center [423, 136] width 32 height 13
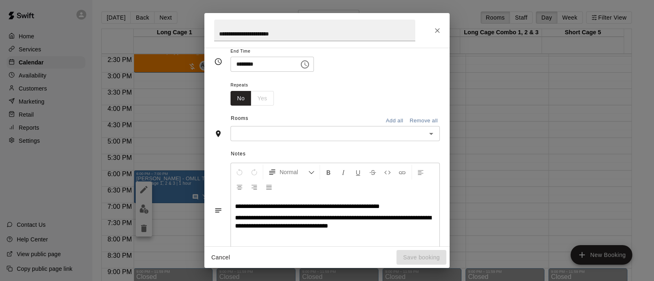
click at [394, 117] on button "Add all" at bounding box center [394, 121] width 26 height 13
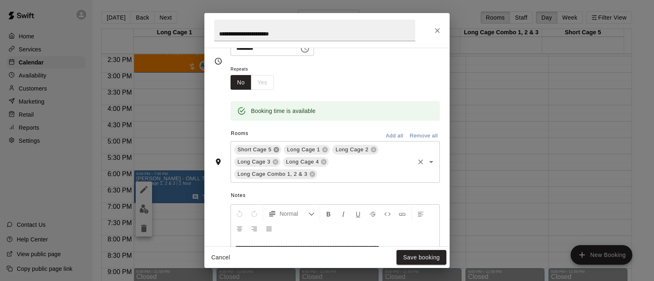
click at [275, 148] on icon at bounding box center [276, 150] width 7 height 7
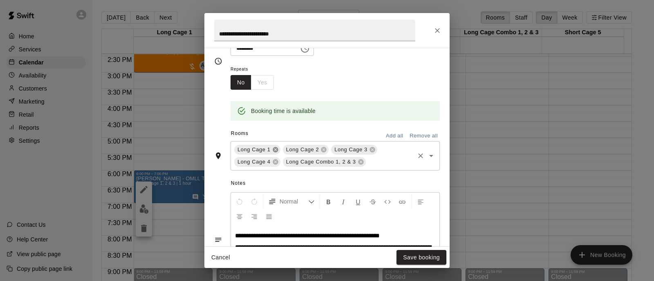
click at [274, 147] on icon at bounding box center [275, 150] width 7 height 7
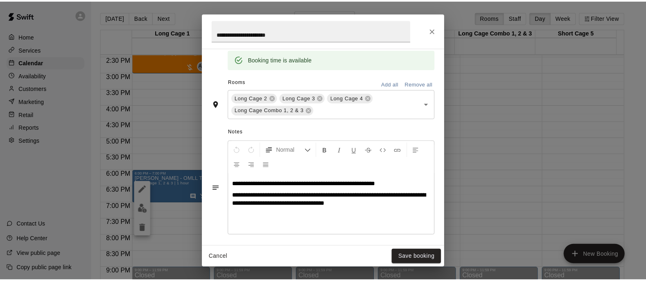
scroll to position [219, 0]
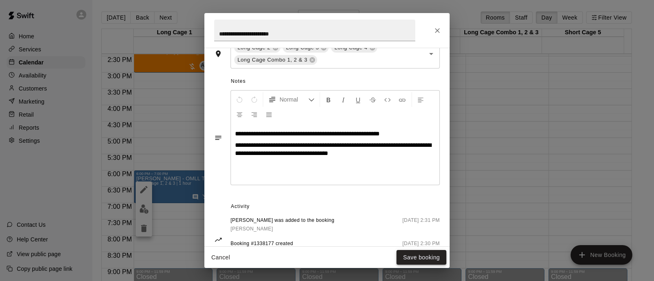
click at [423, 259] on button "Save booking" at bounding box center [421, 257] width 50 height 15
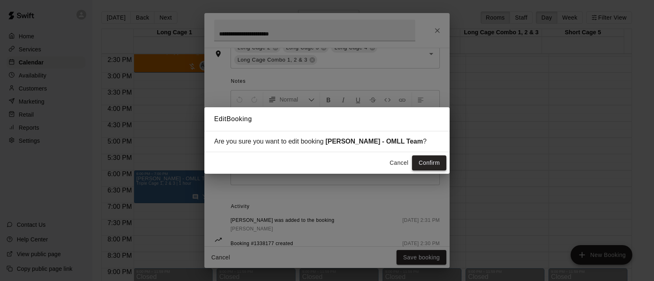
click at [423, 166] on button "Confirm" at bounding box center [429, 163] width 34 height 15
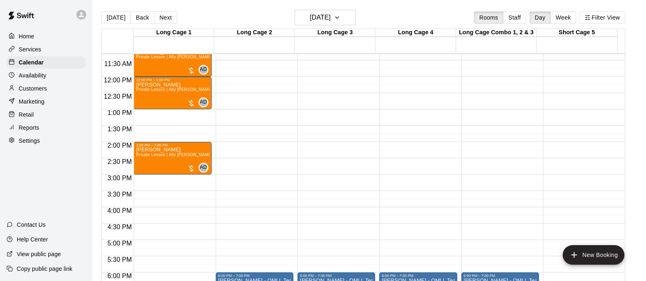
scroll to position [421, 0]
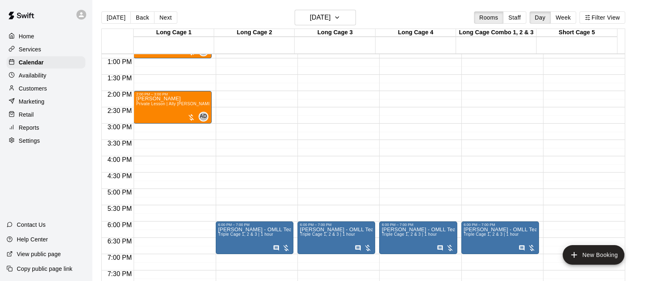
click at [43, 50] on div "Services" at bounding box center [46, 49] width 79 height 12
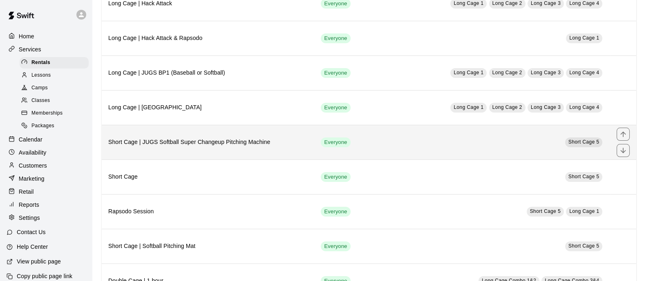
scroll to position [204, 0]
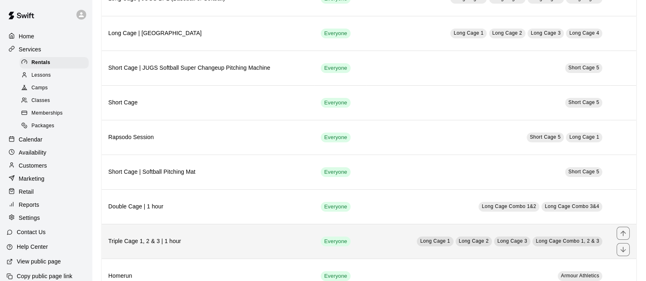
click at [225, 243] on h6 "Triple Cage 1, 2 & 3 | 1 hour" at bounding box center [207, 241] width 199 height 9
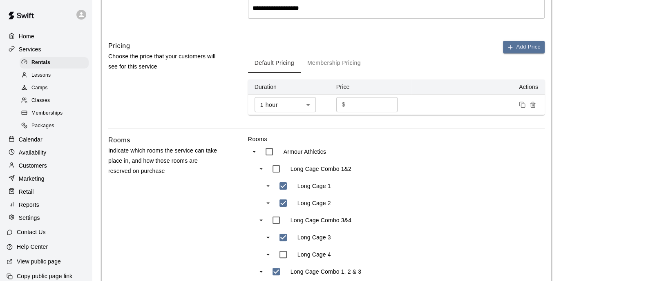
scroll to position [414, 0]
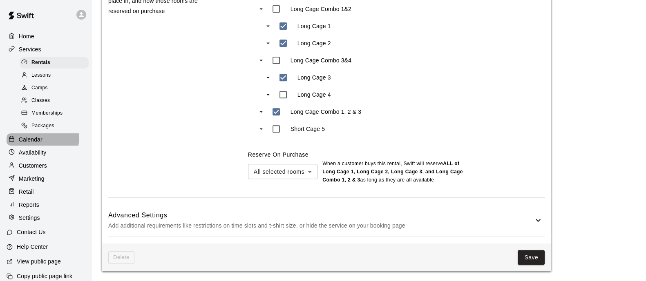
click at [29, 142] on p "Calendar" at bounding box center [31, 140] width 24 height 8
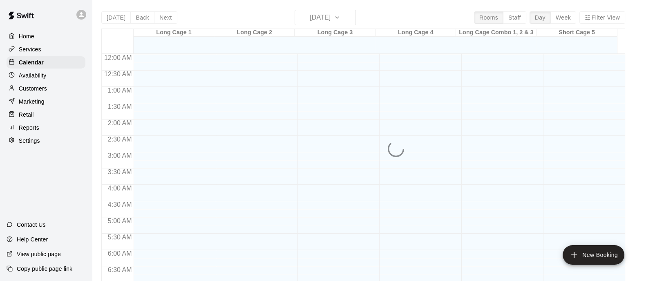
scroll to position [475, 0]
